Goal: Task Accomplishment & Management: Use online tool/utility

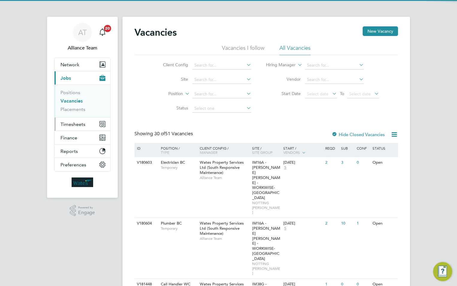
click at [72, 123] on span "Timesheets" at bounding box center [73, 124] width 25 height 6
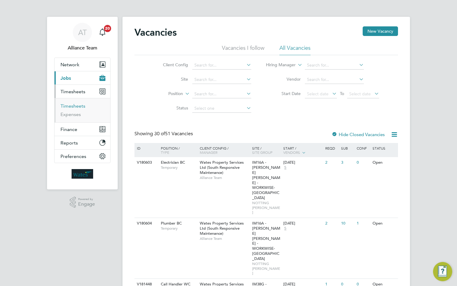
click at [73, 104] on link "Timesheets" at bounding box center [73, 106] width 25 height 6
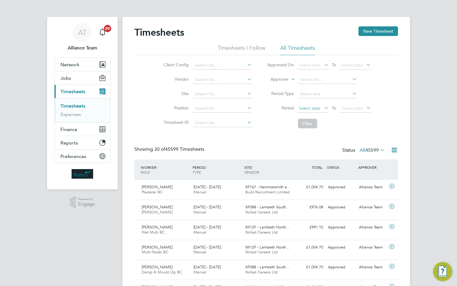
click at [311, 109] on span "Select date" at bounding box center [310, 108] width 22 height 5
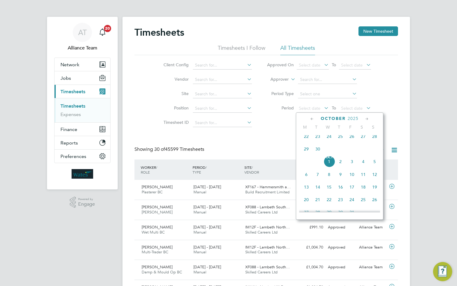
click at [308, 141] on span "22" at bounding box center [306, 136] width 11 height 11
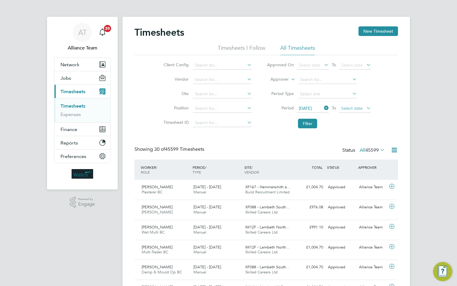
click at [350, 109] on span "Select date" at bounding box center [352, 108] width 22 height 5
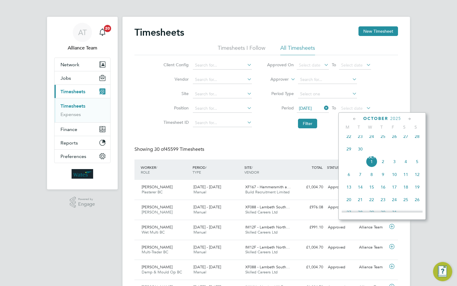
click at [395, 140] on span "26" at bounding box center [394, 136] width 11 height 11
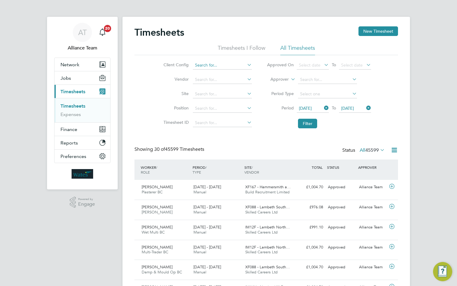
click at [226, 66] on input at bounding box center [222, 65] width 59 height 8
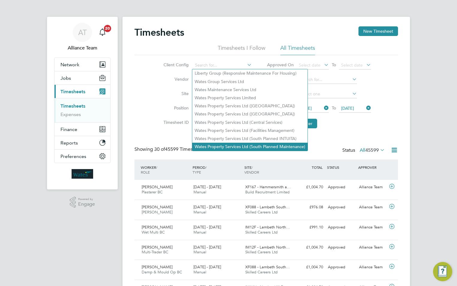
click at [233, 143] on li "Wates Property Services Ltd (South Planned Maintenance)" at bounding box center [249, 147] width 115 height 8
type input "Wates Property Services Ltd (South Planned Maintenance)"
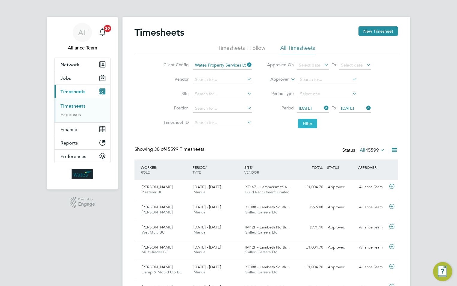
click at [304, 123] on button "Filter" at bounding box center [307, 124] width 19 height 10
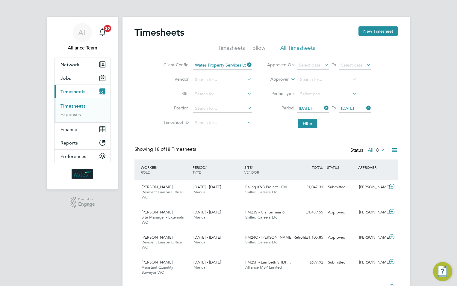
click at [393, 149] on icon at bounding box center [394, 149] width 7 height 7
drag, startPoint x: 393, startPoint y: 149, endPoint x: 378, endPoint y: 158, distance: 17.7
click at [381, 156] on div "Showing 18 of 18 Timesheets Status All 18" at bounding box center [267, 152] width 264 height 13
click at [393, 152] on icon at bounding box center [394, 149] width 7 height 7
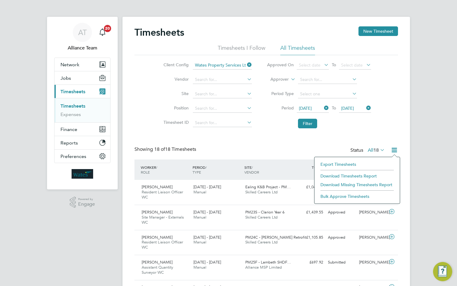
click at [343, 175] on li "Download Timesheets Report" at bounding box center [357, 176] width 79 height 8
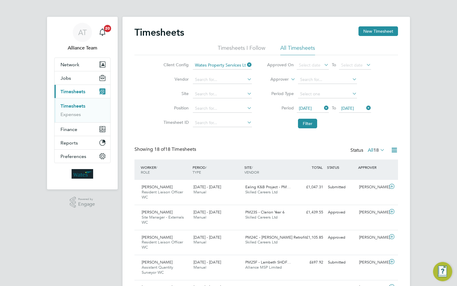
click at [83, 106] on link "Timesheets" at bounding box center [73, 106] width 25 height 6
click at [71, 128] on span "Finance" at bounding box center [69, 129] width 17 height 6
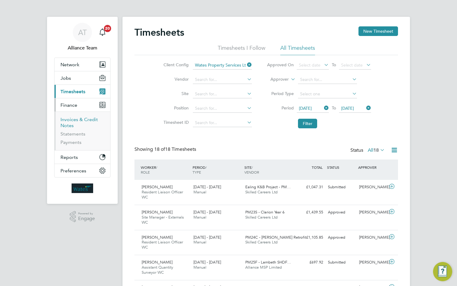
click at [70, 120] on link "Invoices & Credit Notes" at bounding box center [79, 123] width 37 height 12
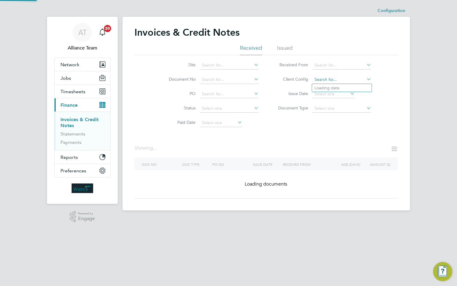
click at [322, 83] on input at bounding box center [342, 80] width 59 height 8
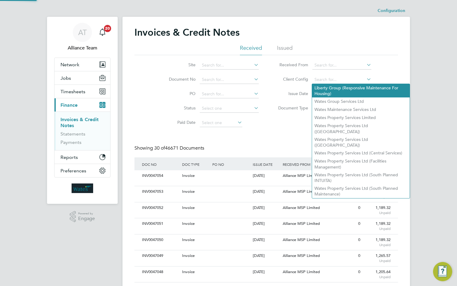
scroll to position [11, 41]
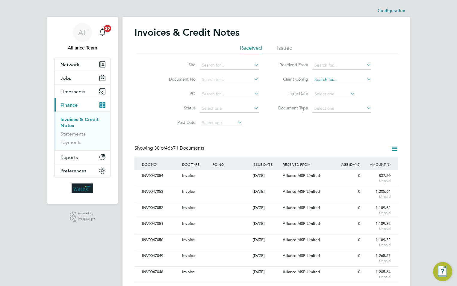
click at [348, 80] on input at bounding box center [342, 80] width 59 height 8
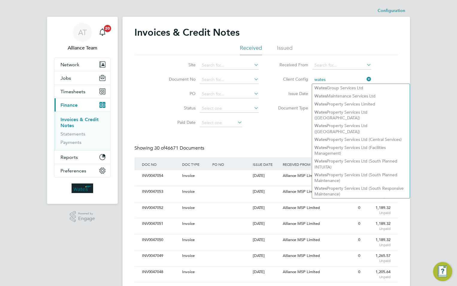
type input "wates"
